Goal: Browse casually

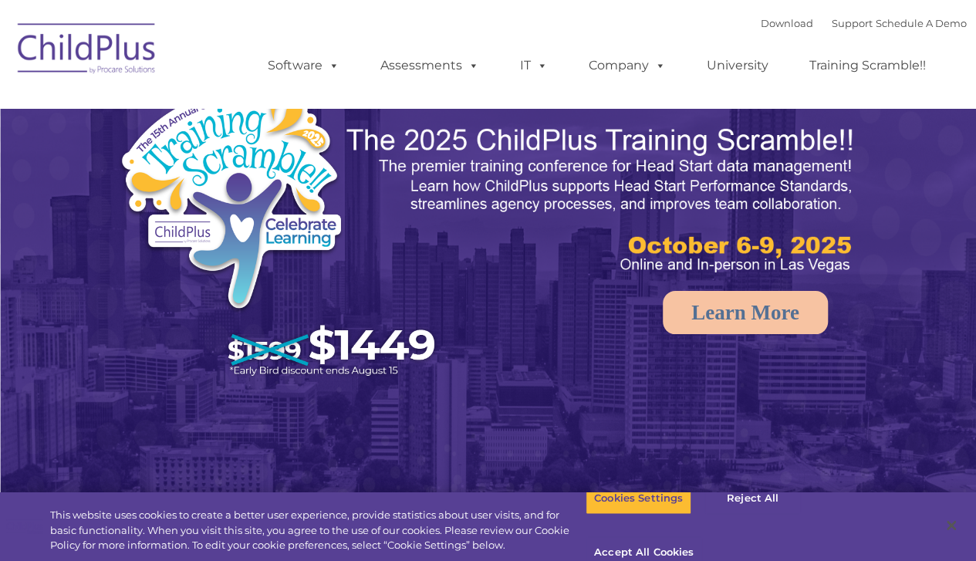
select select "MEDIUM"
click at [69, 45] on img at bounding box center [87, 50] width 154 height 77
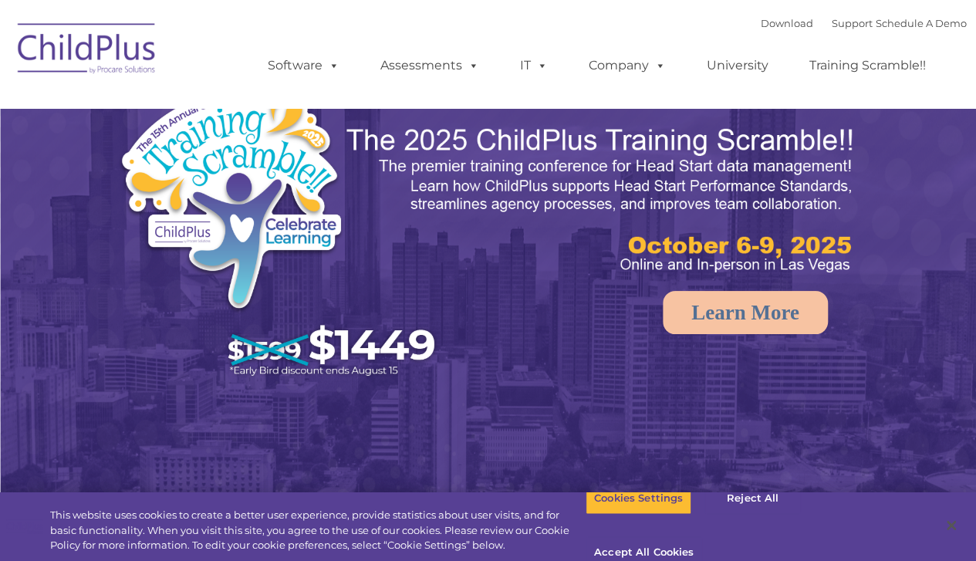
select select "MEDIUM"
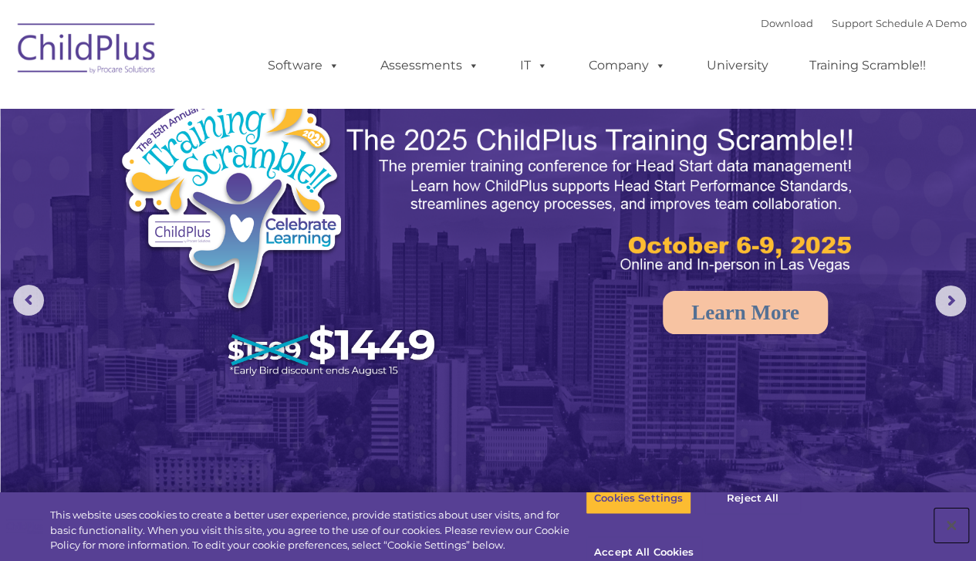
click at [946, 522] on button "Close" at bounding box center [951, 526] width 34 height 34
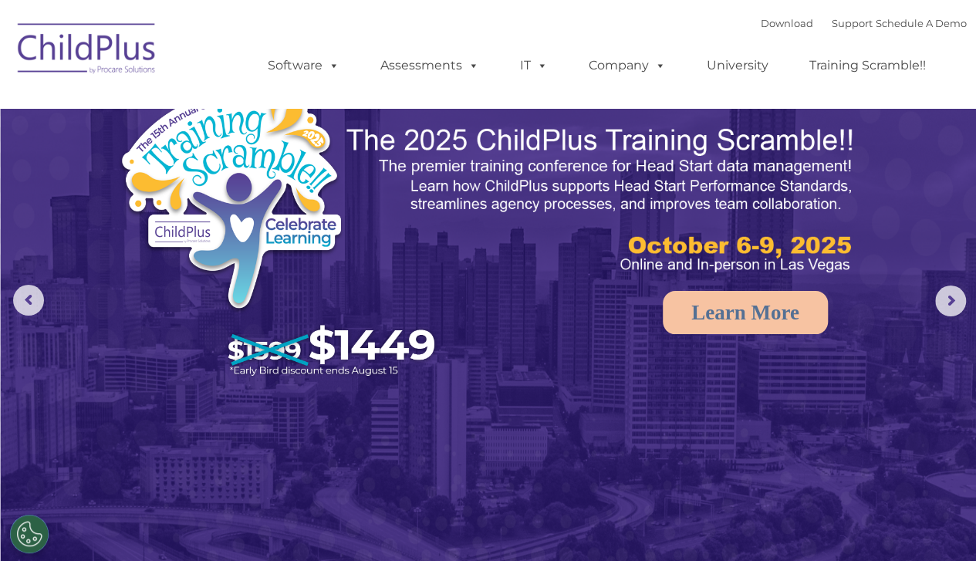
click at [64, 56] on img at bounding box center [87, 50] width 154 height 77
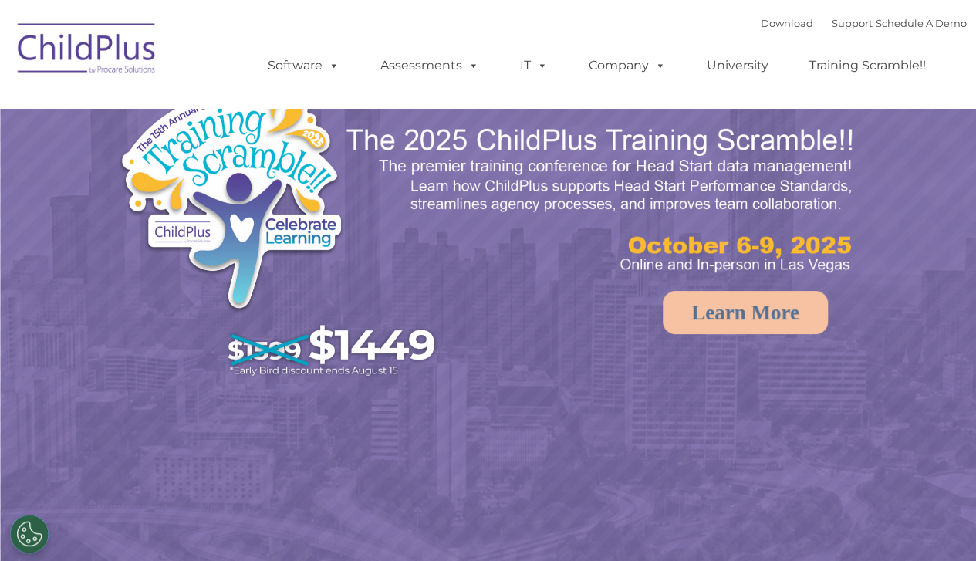
select select "MEDIUM"
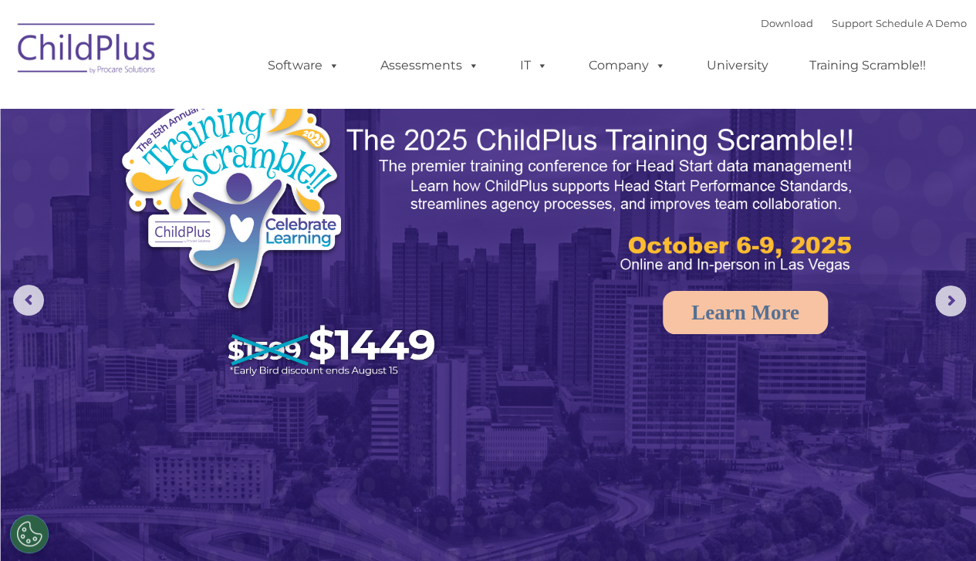
click at [960, 331] on img at bounding box center [489, 307] width 976 height 614
click at [957, 295] on rs-arrow at bounding box center [950, 301] width 31 height 31
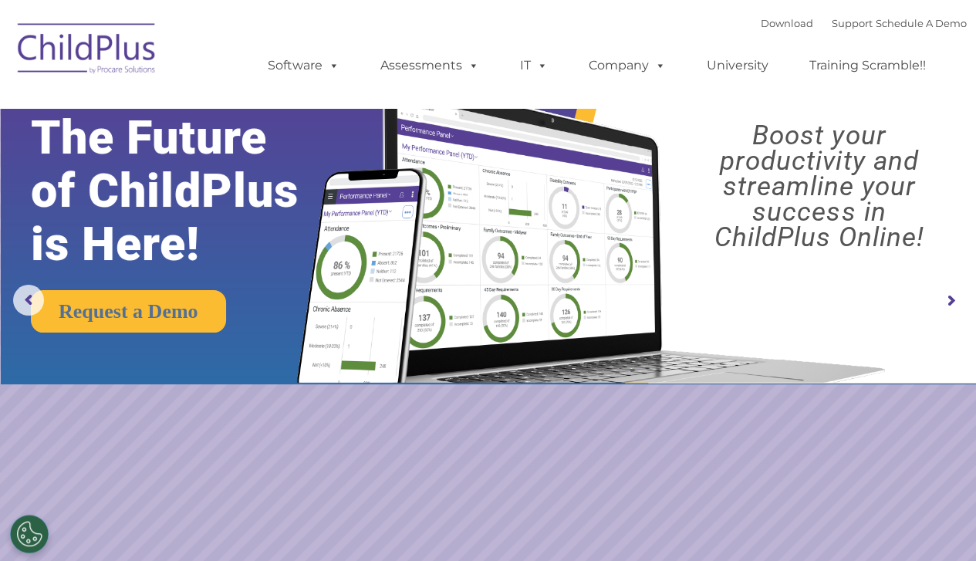
click at [943, 316] on rs-arrow at bounding box center [950, 301] width 31 height 31
